Goal: Ask a question

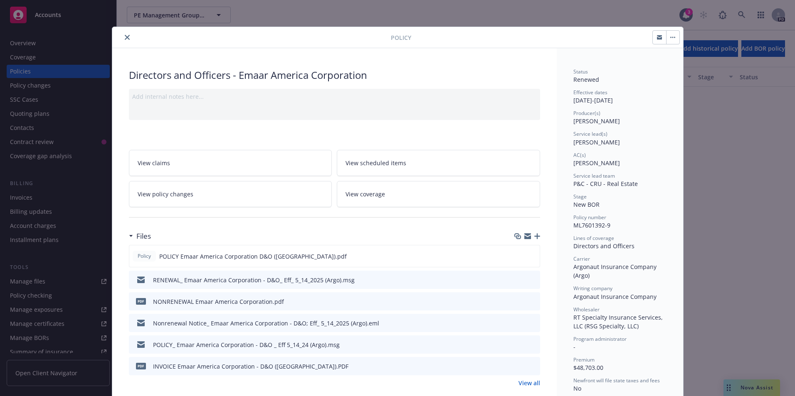
scroll to position [3242, 0]
click at [125, 37] on icon "close" at bounding box center [127, 37] width 5 height 5
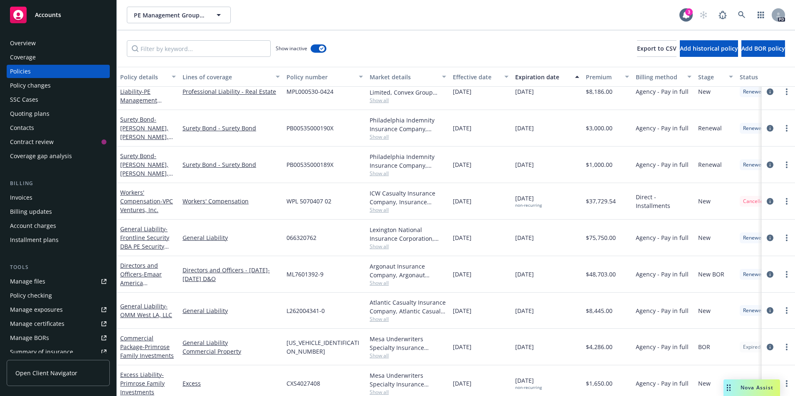
click at [126, 36] on div "Show inactive Export to CSV Add historical policy Add BOR policy" at bounding box center [456, 48] width 678 height 37
click at [742, 393] on div "Nova Assist" at bounding box center [751, 388] width 57 height 17
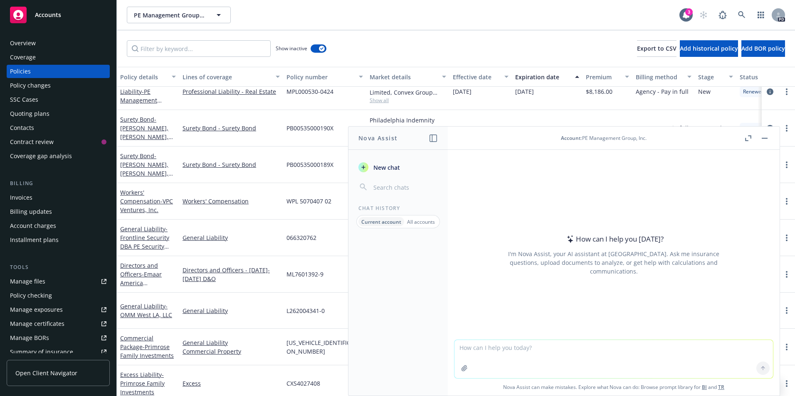
click at [526, 348] on textarea at bounding box center [613, 359] width 318 height 38
type textarea "i"
click at [753, 347] on textarea "please help me explain to a prospect what goes into a program audit of their pr…" at bounding box center [613, 359] width 318 height 39
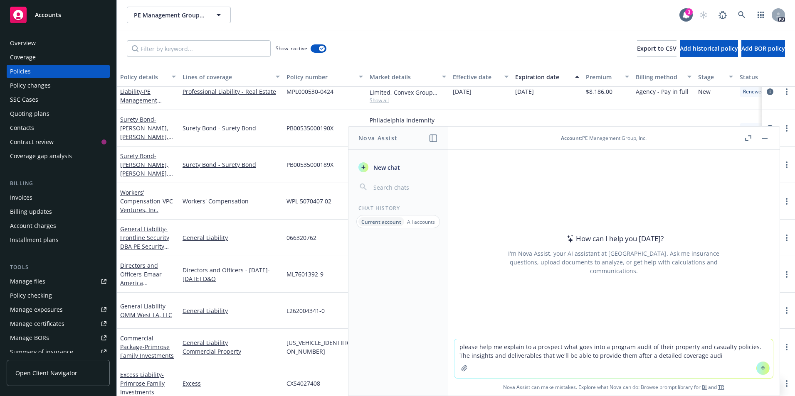
type textarea "please help me explain to a prospect what goes into a program audit of their pr…"
